Goal: Check status: Check status

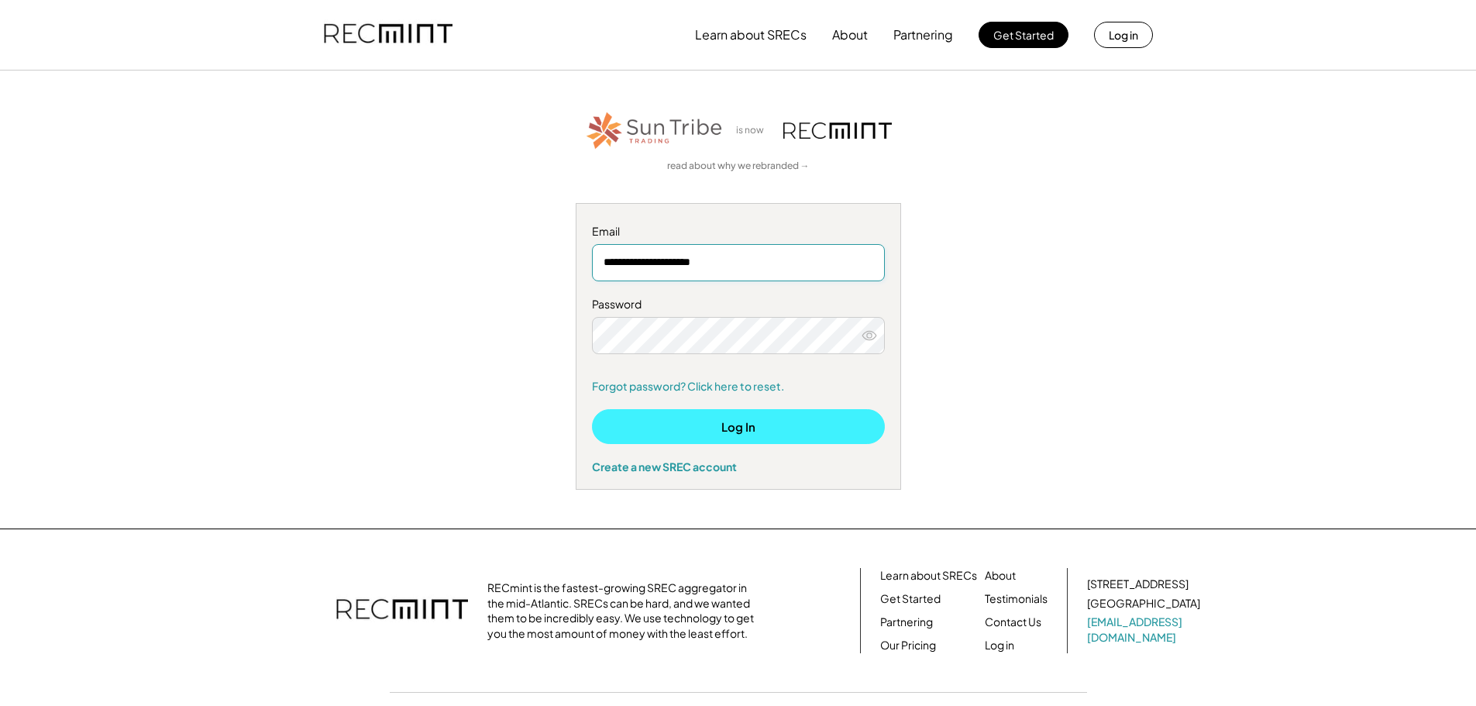
click at [746, 426] on button "Log In" at bounding box center [738, 426] width 293 height 35
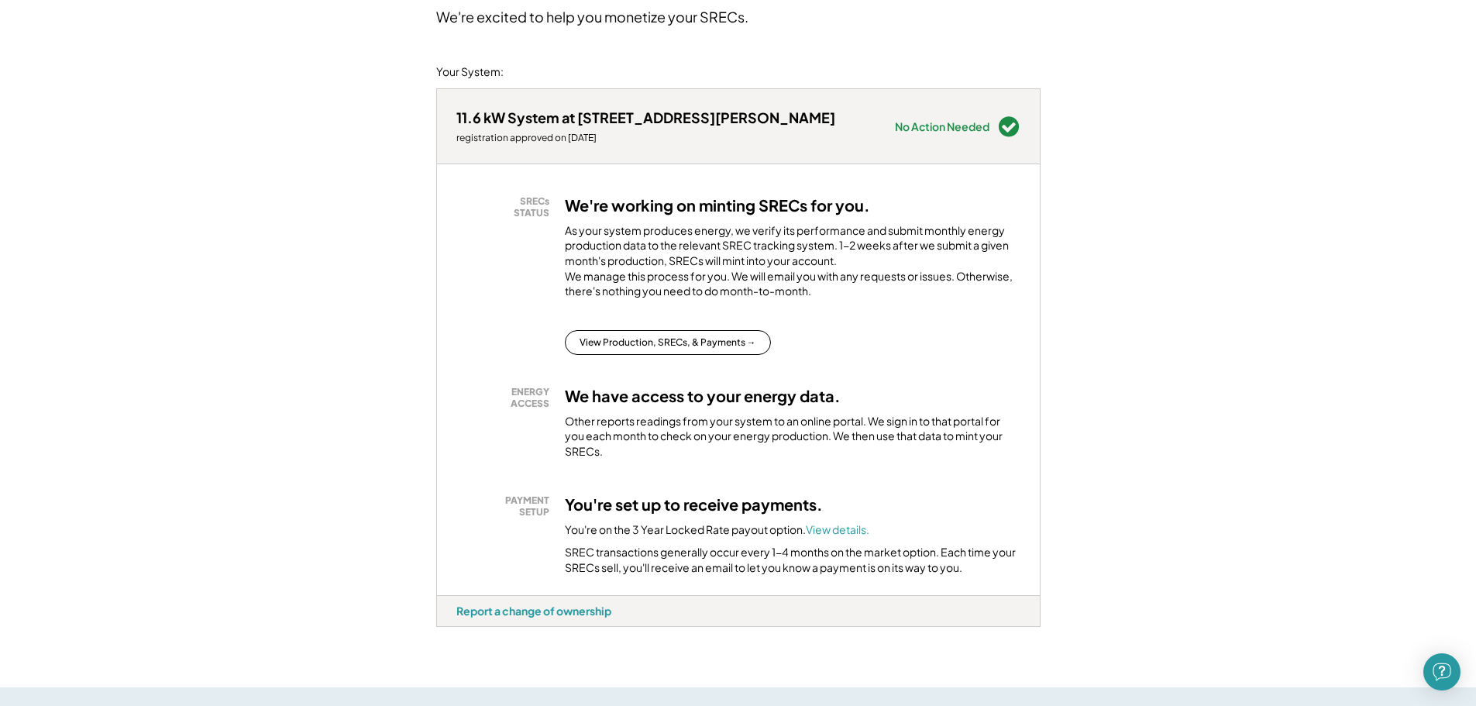
scroll to position [155, 0]
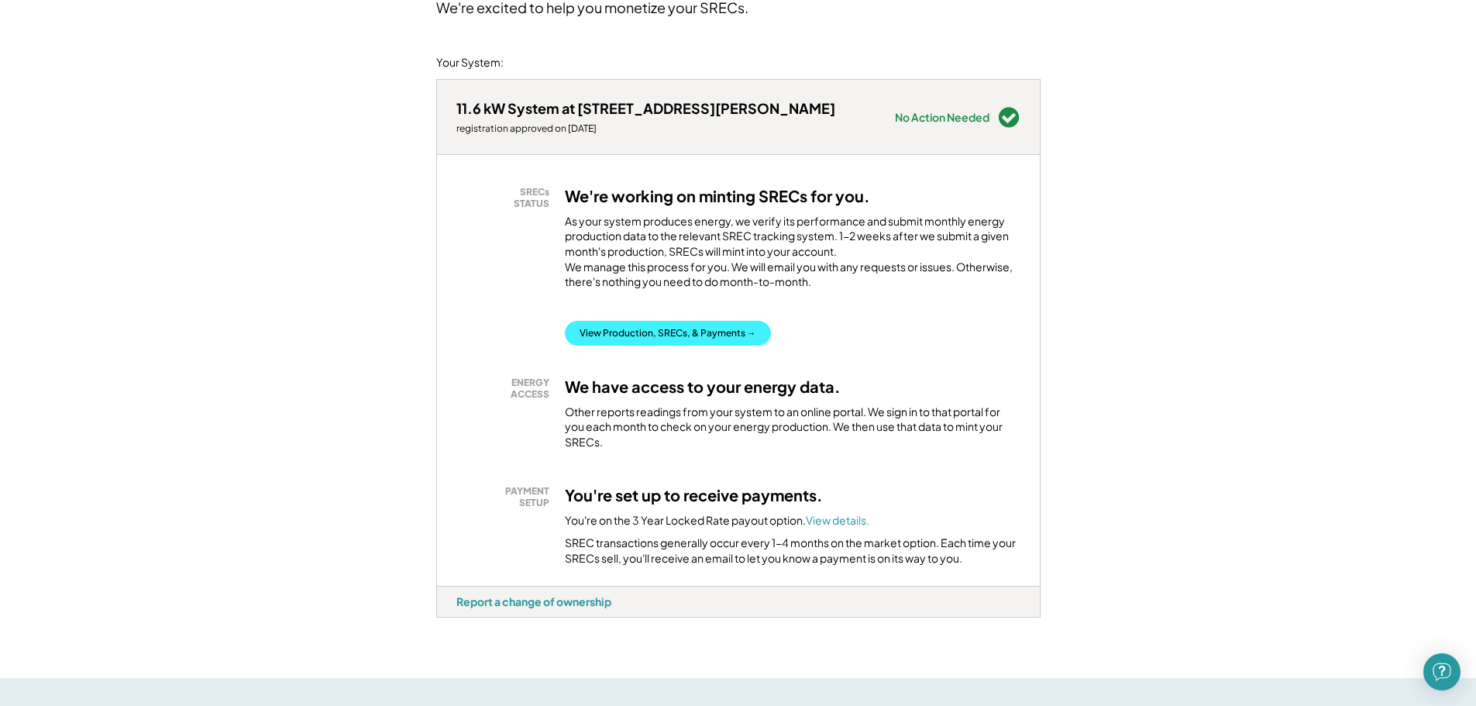
click at [659, 345] on button "View Production, SRECs, & Payments →" at bounding box center [668, 333] width 206 height 25
